Goal: Obtain resource: Obtain resource

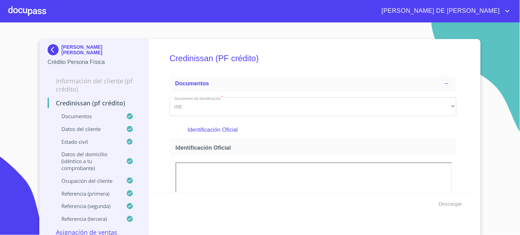
click at [48, 49] on img at bounding box center [55, 49] width 14 height 11
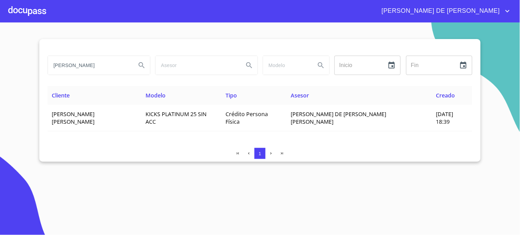
drag, startPoint x: 105, startPoint y: 67, endPoint x: 29, endPoint y: 71, distance: 76.0
click at [29, 71] on section "[PERSON_NAME] ​ Fin ​ Cliente Modelo Tipo Asesor Creado [PERSON_NAME] [PERSON_N…" at bounding box center [260, 128] width 520 height 212
type input "[PERSON_NAME]"
click at [137, 66] on button "Search" at bounding box center [142, 65] width 17 height 17
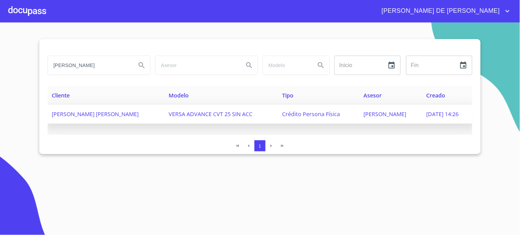
click at [379, 112] on span "[PERSON_NAME]" at bounding box center [385, 114] width 43 height 8
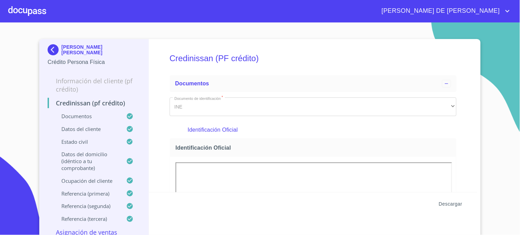
click at [443, 201] on span "Descargar" at bounding box center [450, 203] width 23 height 9
click at [55, 47] on img at bounding box center [55, 49] width 14 height 11
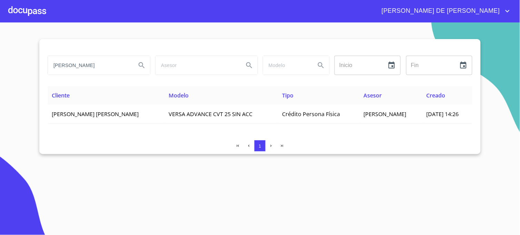
drag, startPoint x: 126, startPoint y: 66, endPoint x: 28, endPoint y: 54, distance: 98.7
click at [28, 54] on section "[PERSON_NAME] Inicio ​ Fin ​ Cliente Modelo Tipo Asesor Creado [PERSON_NAME] [P…" at bounding box center [260, 128] width 520 height 212
type input "[PERSON_NAME]"
click at [139, 66] on icon "Search" at bounding box center [142, 65] width 8 height 8
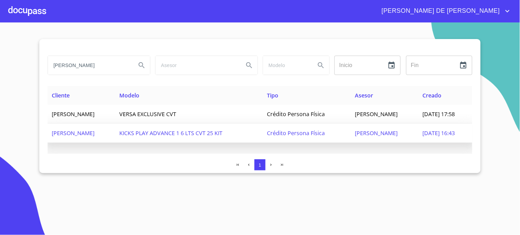
click at [432, 134] on span "[DATE] 16:43" at bounding box center [439, 133] width 32 height 8
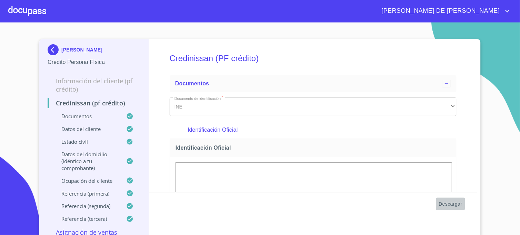
click at [445, 204] on span "Descargar" at bounding box center [450, 203] width 23 height 9
click at [53, 50] on img at bounding box center [55, 49] width 14 height 11
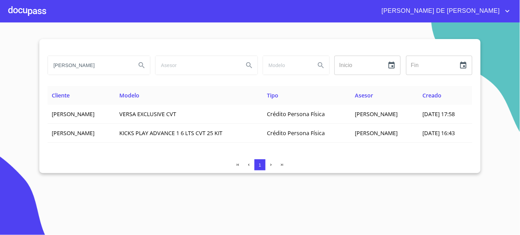
drag, startPoint x: 104, startPoint y: 67, endPoint x: 36, endPoint y: 67, distance: 67.6
click at [36, 67] on section "[PERSON_NAME] Inicio ​ Fin ​ Cliente Modelo Tipo Asesor Creado [PERSON_NAME] VE…" at bounding box center [260, 128] width 520 height 212
type input "[PERSON_NAME]"
click at [140, 66] on icon "Search" at bounding box center [142, 65] width 6 height 6
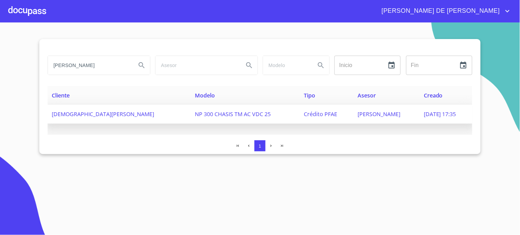
click at [358, 117] on span "[PERSON_NAME]" at bounding box center [379, 114] width 43 height 8
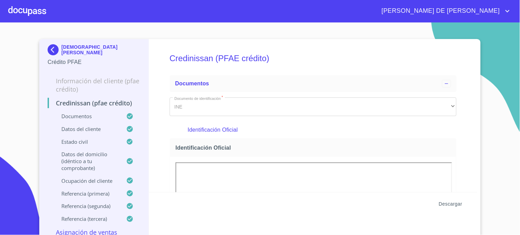
click at [450, 204] on span "Descargar" at bounding box center [450, 203] width 23 height 9
